Goal: Check status: Check status

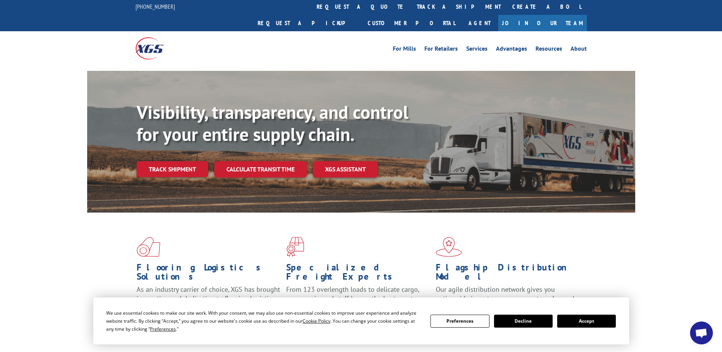
scroll to position [2, 0]
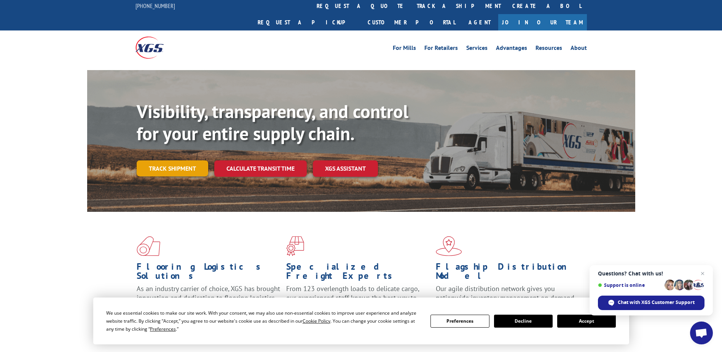
click at [187, 160] on link "Track shipment" at bounding box center [173, 168] width 72 height 16
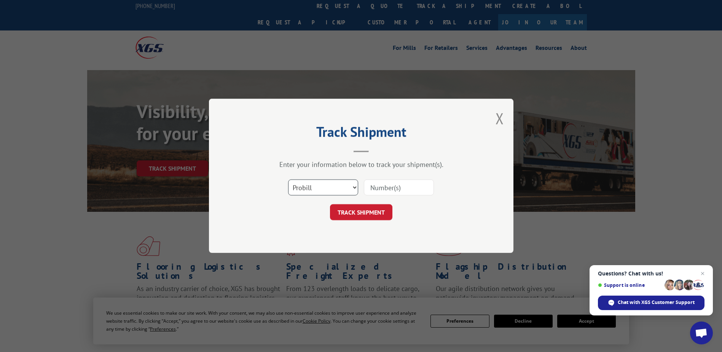
click at [349, 189] on select "Select category... Probill BOL PO" at bounding box center [323, 188] width 70 height 16
click at [391, 186] on input at bounding box center [399, 188] width 70 height 16
paste input "2552720"
type input "2552720"
click at [373, 204] on button "TRACK SHIPMENT" at bounding box center [361, 212] width 62 height 16
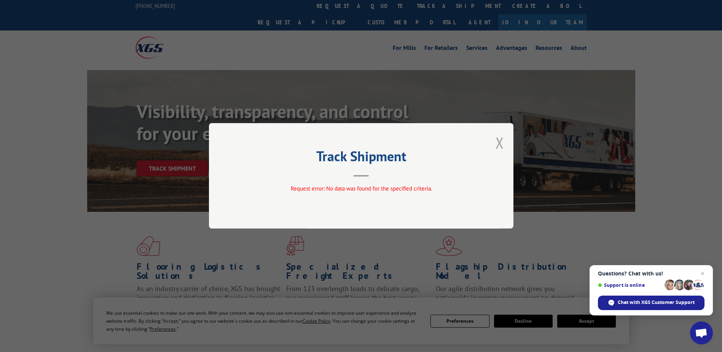
click at [504, 145] on button "Close modal" at bounding box center [500, 142] width 8 height 20
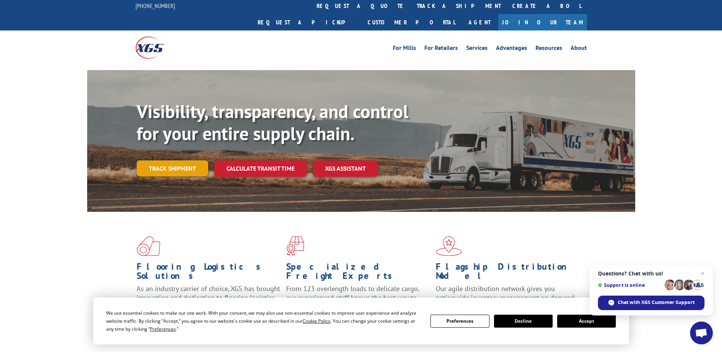
click at [180, 160] on link "Track shipment" at bounding box center [173, 168] width 72 height 16
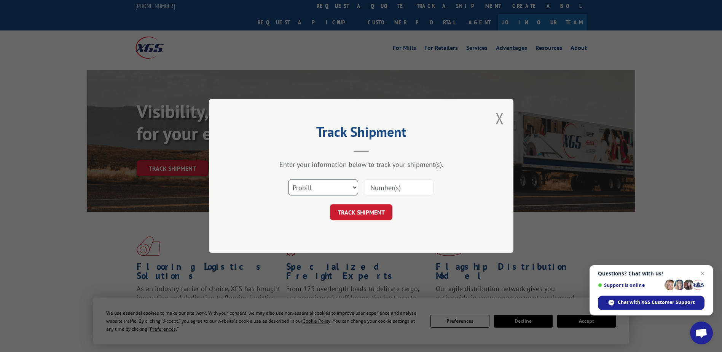
click at [330, 188] on select "Select category... Probill BOL PO" at bounding box center [323, 188] width 70 height 16
select select "bol"
click at [288, 180] on select "Select category... Probill BOL PO" at bounding box center [323, 188] width 70 height 16
click at [373, 191] on input at bounding box center [399, 188] width 70 height 16
paste input "2552720"
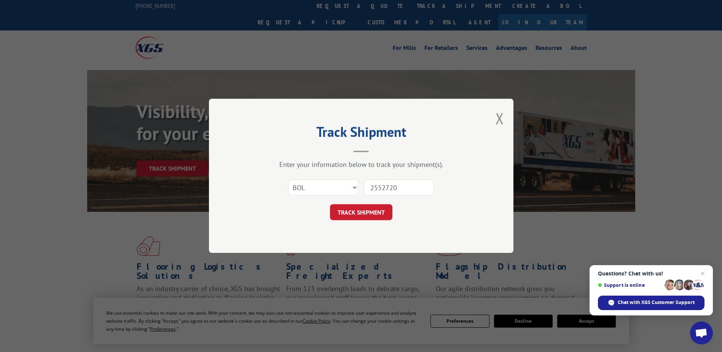
type input "2552720"
drag, startPoint x: 364, startPoint y: 203, endPoint x: 364, endPoint y: 210, distance: 7.6
click at [364, 210] on form "Select category... Probill BOL PO 2552720 TRACK SHIPMENT" at bounding box center [361, 197] width 228 height 45
click at [364, 210] on button "TRACK SHIPMENT" at bounding box center [361, 212] width 62 height 16
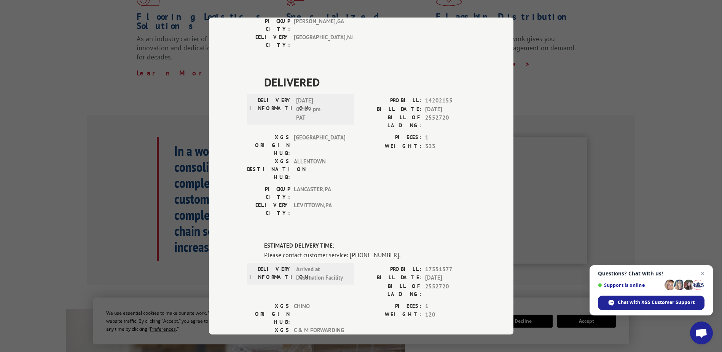
scroll to position [275, 0]
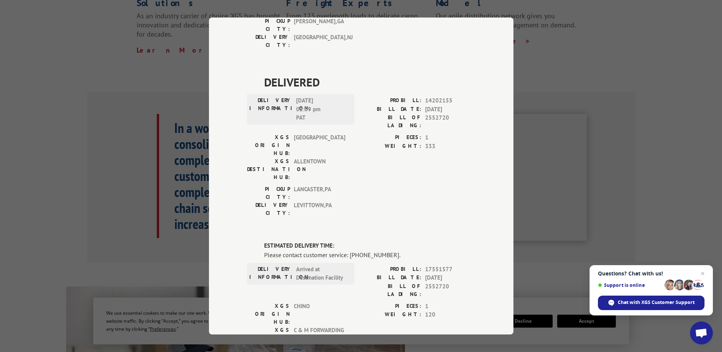
click at [643, 198] on div "Track Shipment DELIVERED DELIVERY INFORMATION: [DATE] 01:27 pm [PERSON_NAME]: 1…" at bounding box center [361, 176] width 722 height 352
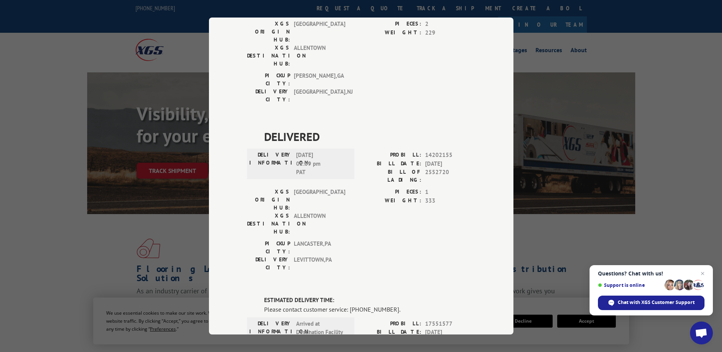
scroll to position [509, 0]
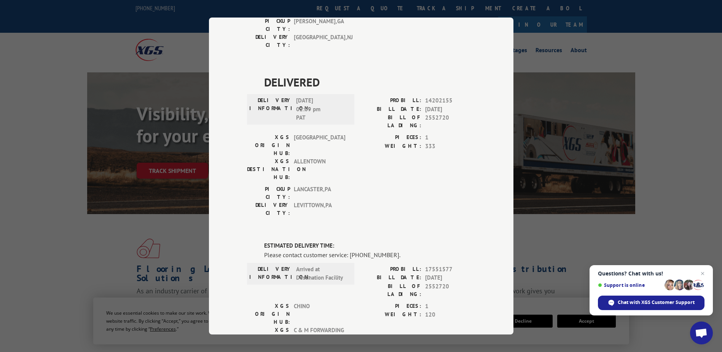
click at [314, 265] on span "Arrived at Destination Facility" at bounding box center [321, 273] width 51 height 17
click at [408, 302] on label "PIECES:" at bounding box center [391, 306] width 60 height 9
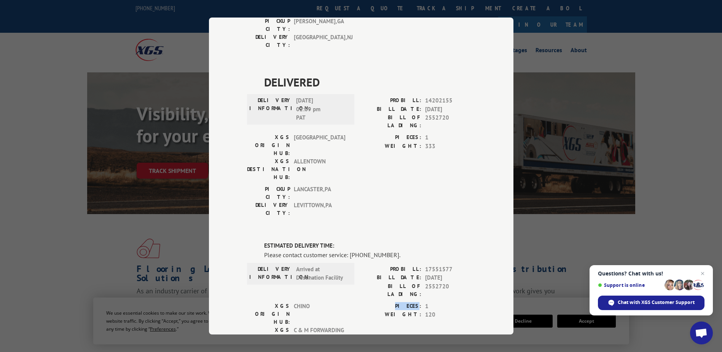
click at [408, 302] on label "PIECES:" at bounding box center [391, 306] width 60 height 9
drag, startPoint x: 408, startPoint y: 126, endPoint x: 405, endPoint y: 134, distance: 8.9
click at [405, 310] on label "WEIGHT:" at bounding box center [391, 314] width 60 height 9
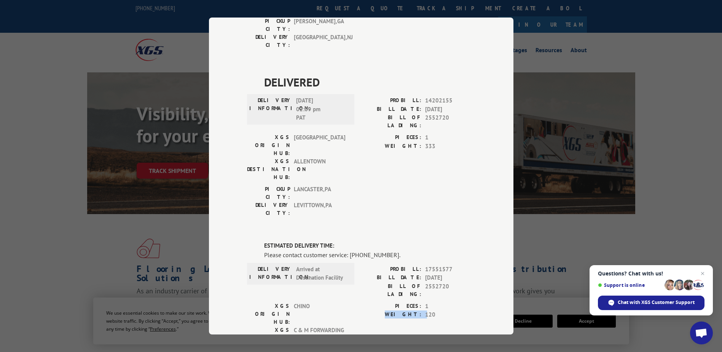
click at [405, 310] on label "WEIGHT:" at bounding box center [391, 314] width 60 height 9
click at [330, 326] on span "C & M FORWARDING" at bounding box center [319, 338] width 51 height 24
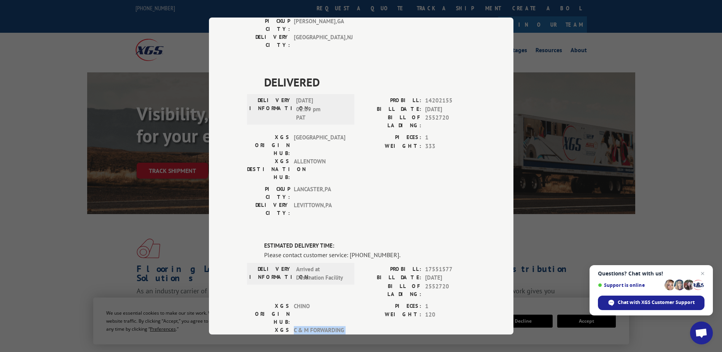
click at [330, 326] on span "C & M FORWARDING" at bounding box center [319, 338] width 51 height 24
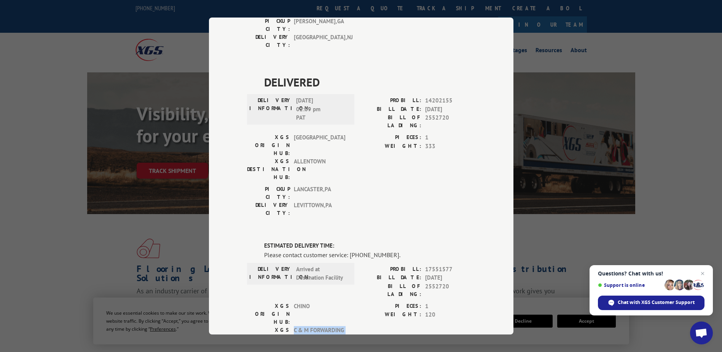
click at [330, 326] on span "C & M FORWARDING" at bounding box center [319, 338] width 51 height 24
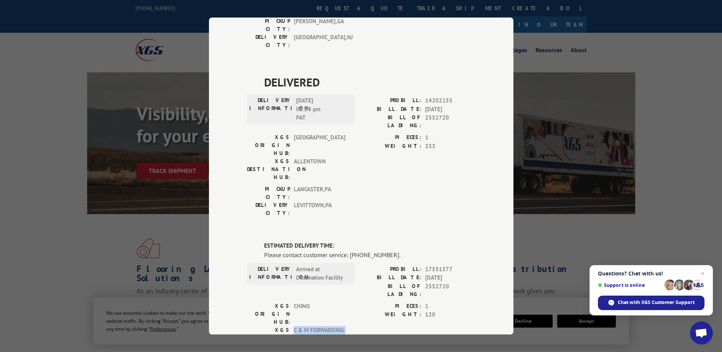
click at [330, 326] on span "C & M FORWARDING" at bounding box center [319, 338] width 51 height 24
